Goal: Information Seeking & Learning: Find specific fact

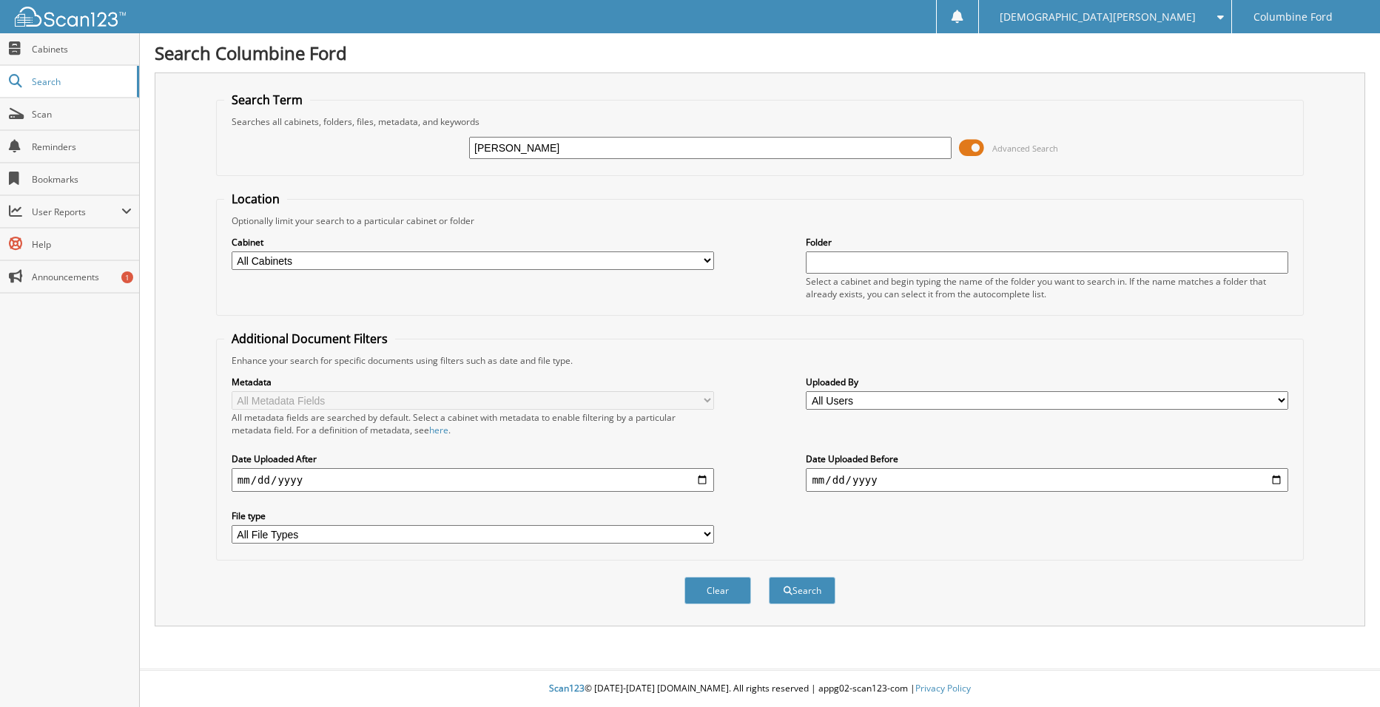
type input "[PERSON_NAME] [PERSON_NAME]"
click at [806, 595] on button "Search" at bounding box center [802, 590] width 67 height 27
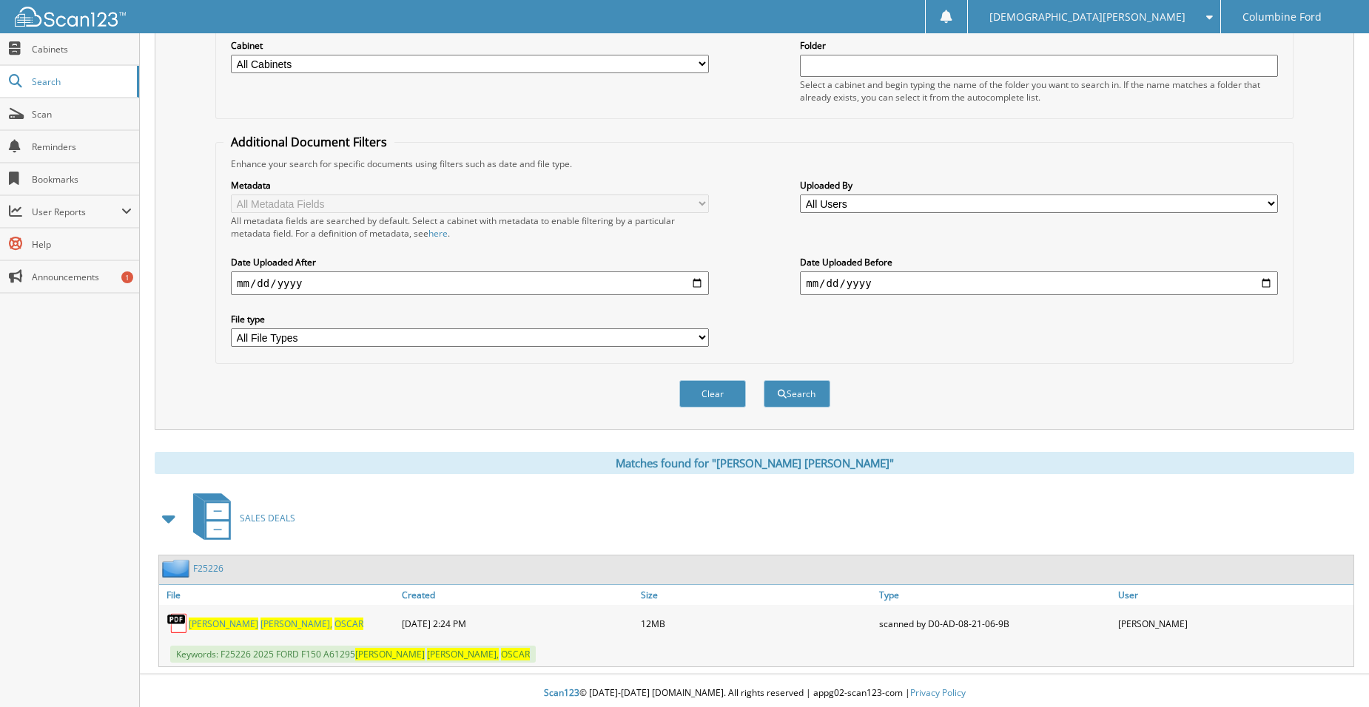
scroll to position [202, 0]
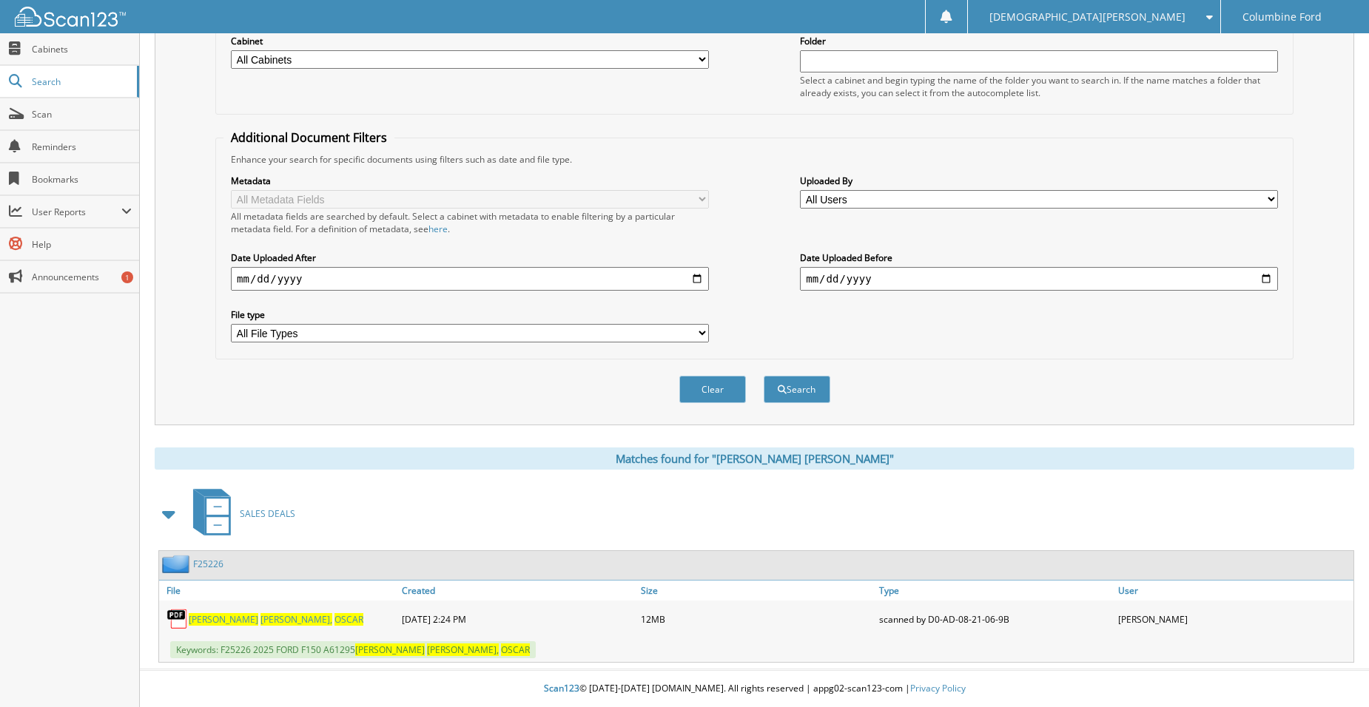
click at [260, 619] on span "VELASQUEZ," at bounding box center [296, 619] width 72 height 13
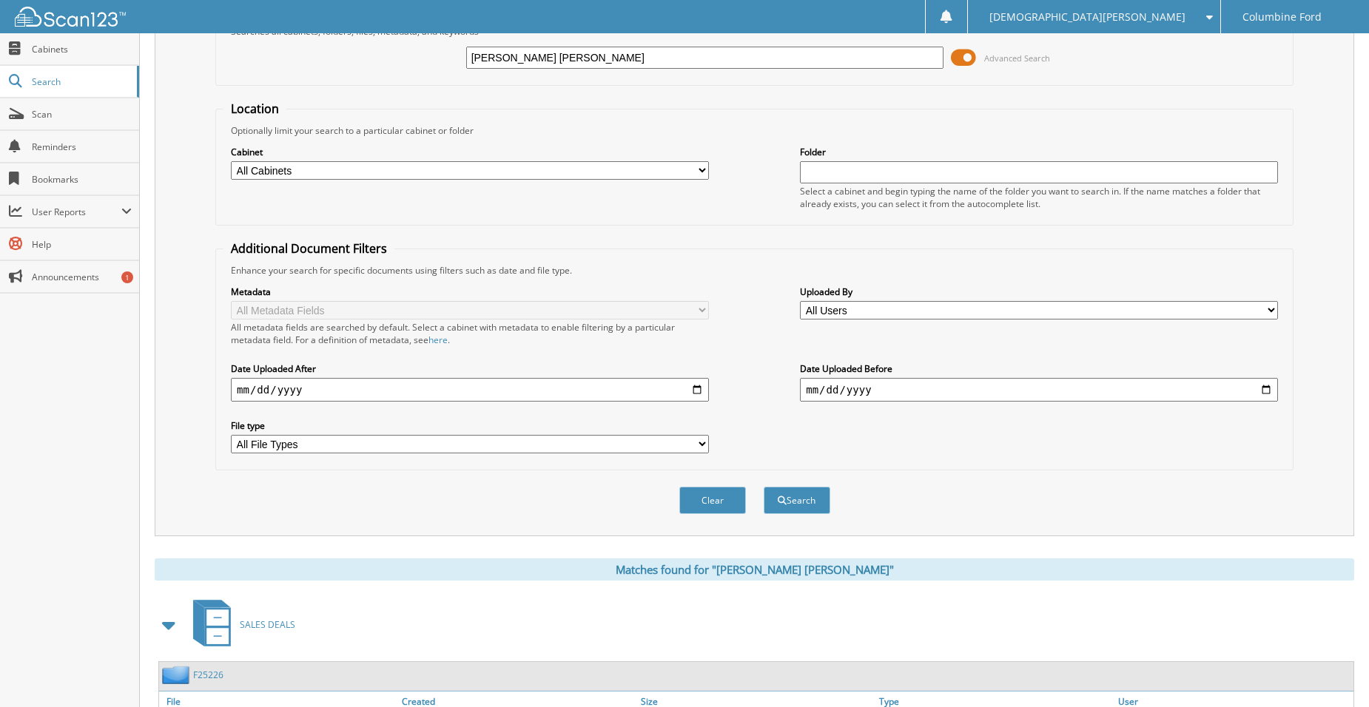
scroll to position [0, 0]
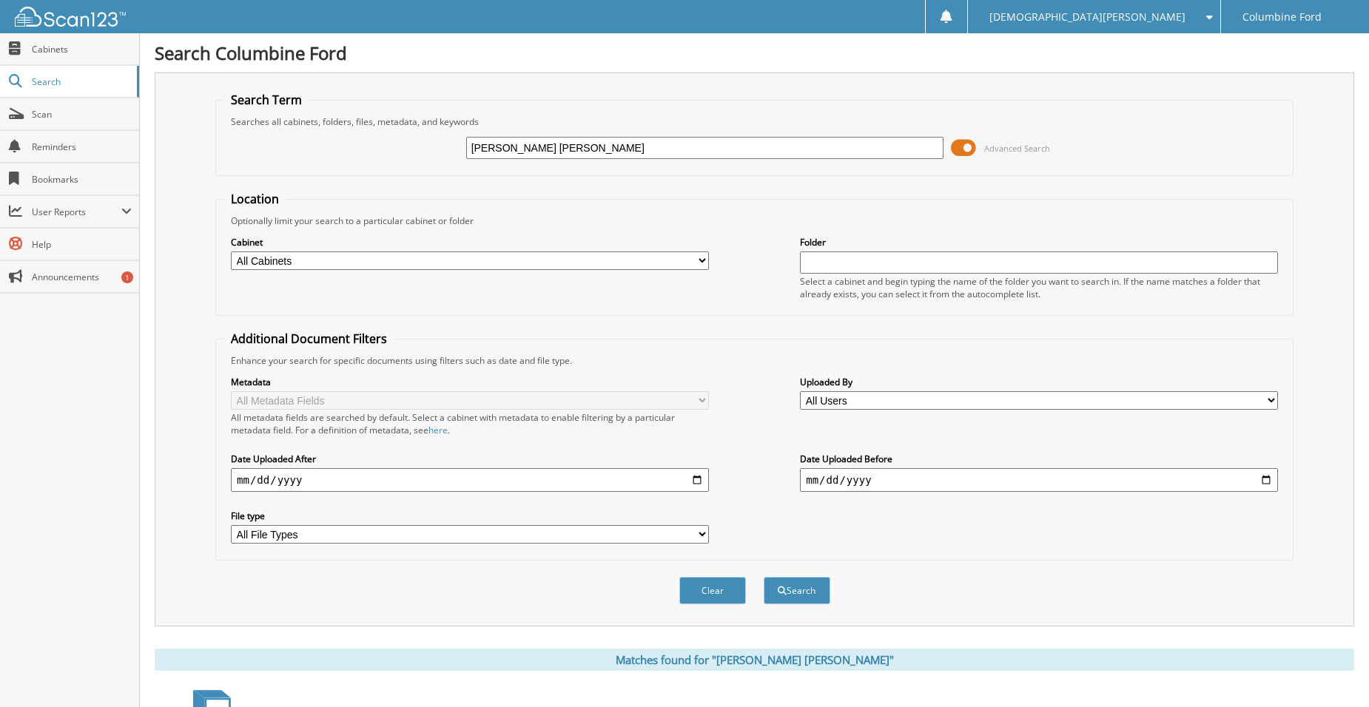
click at [515, 142] on input "[PERSON_NAME] [PERSON_NAME]" at bounding box center [705, 148] width 478 height 22
click at [517, 138] on input "[PERSON_NAME] [PERSON_NAME]" at bounding box center [705, 148] width 478 height 22
click at [552, 113] on fieldset "Search Term Searches all cabinets, folders, files, metadata, and keywords CASTE…" at bounding box center [754, 134] width 1078 height 84
click at [565, 144] on input "[PERSON_NAME] [PERSON_NAME]" at bounding box center [705, 148] width 478 height 22
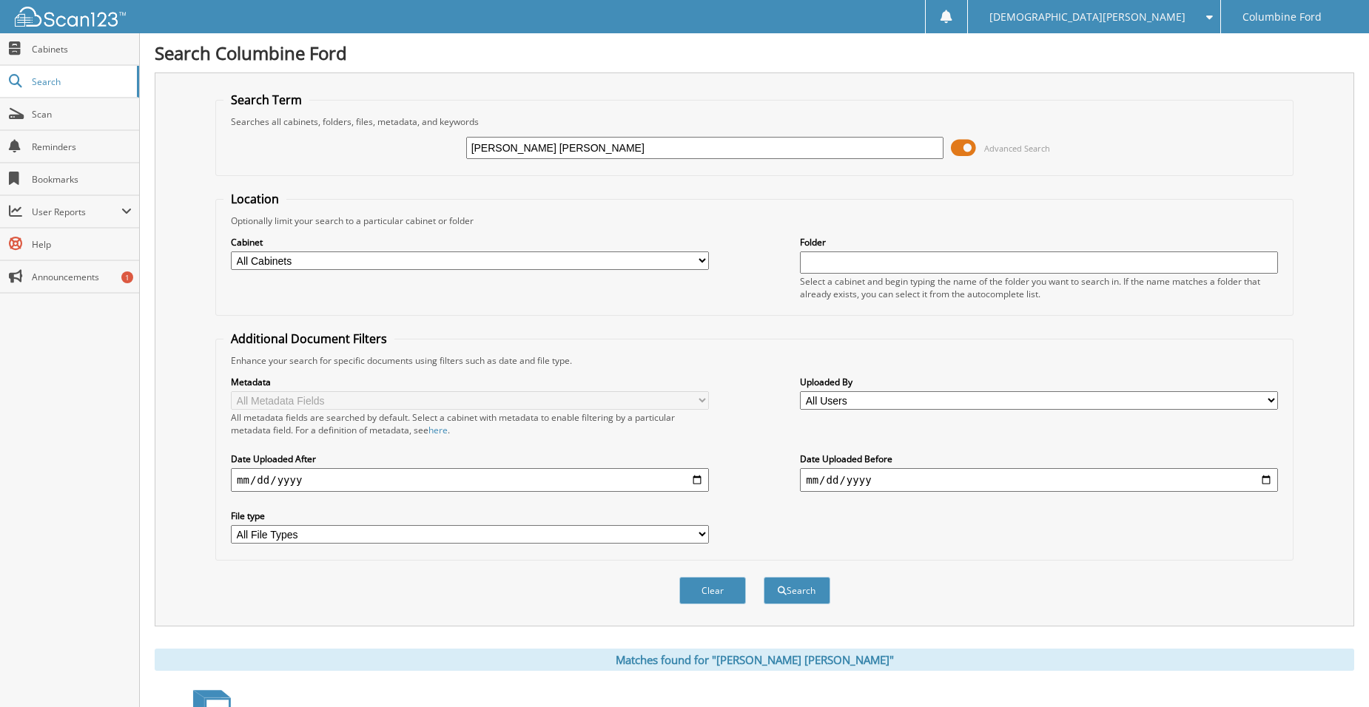
click at [565, 143] on input "[PERSON_NAME] [PERSON_NAME]" at bounding box center [705, 148] width 478 height 22
type input "j"
type input "JESUS DEIZ"
click at [764, 577] on button "Search" at bounding box center [797, 590] width 67 height 27
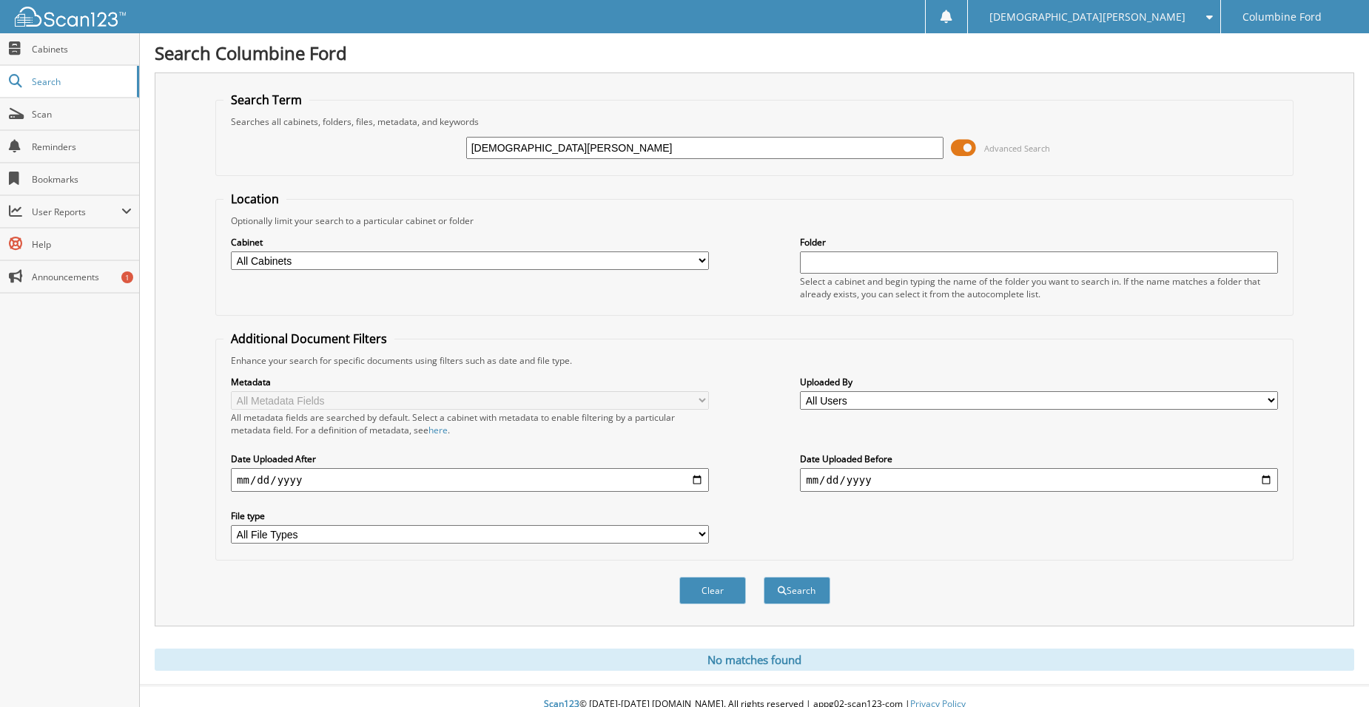
click at [564, 142] on input "JESUS DEIZ" at bounding box center [705, 148] width 478 height 22
type input "JESUS DENIZ"
click at [764, 577] on button "Search" at bounding box center [797, 590] width 67 height 27
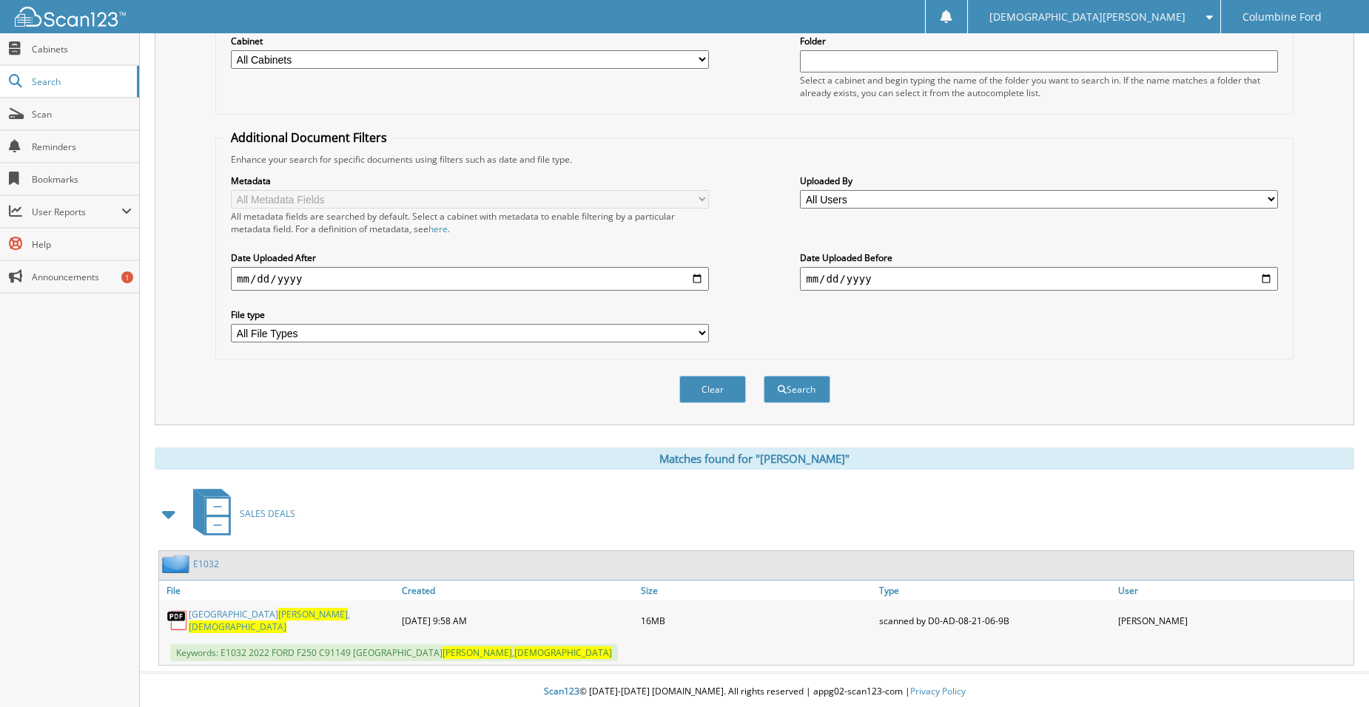
scroll to position [202, 0]
click at [264, 620] on span "[DEMOGRAPHIC_DATA]" at bounding box center [238, 626] width 98 height 13
